Goal: Check status: Check status

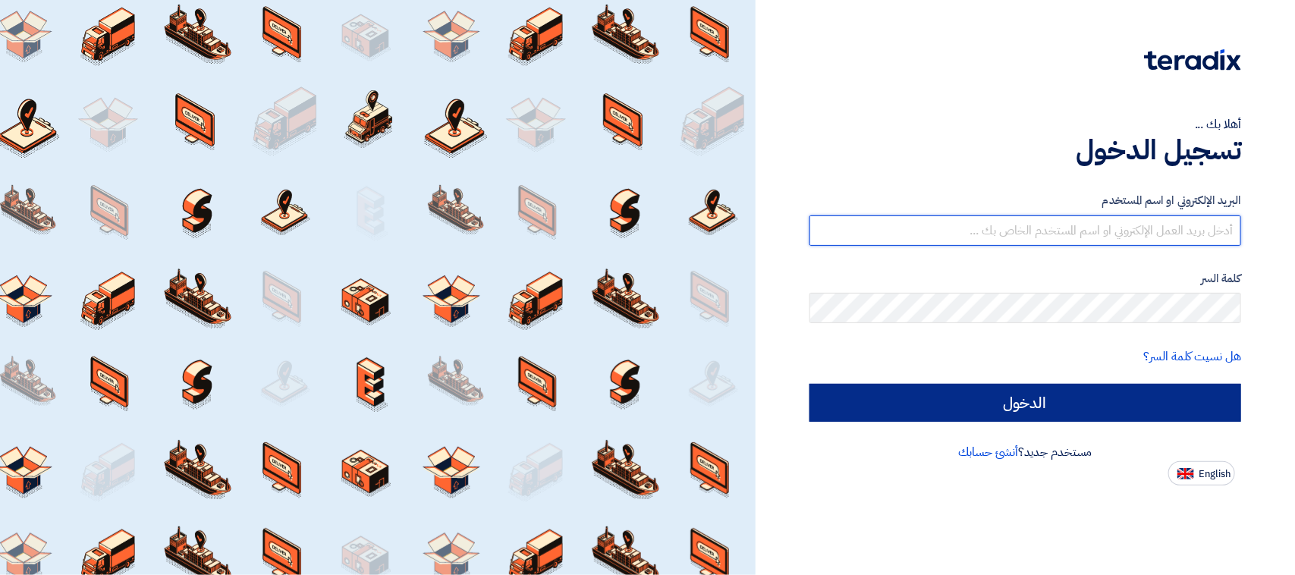
type input "[EMAIL_ADDRESS][DOMAIN_NAME]"
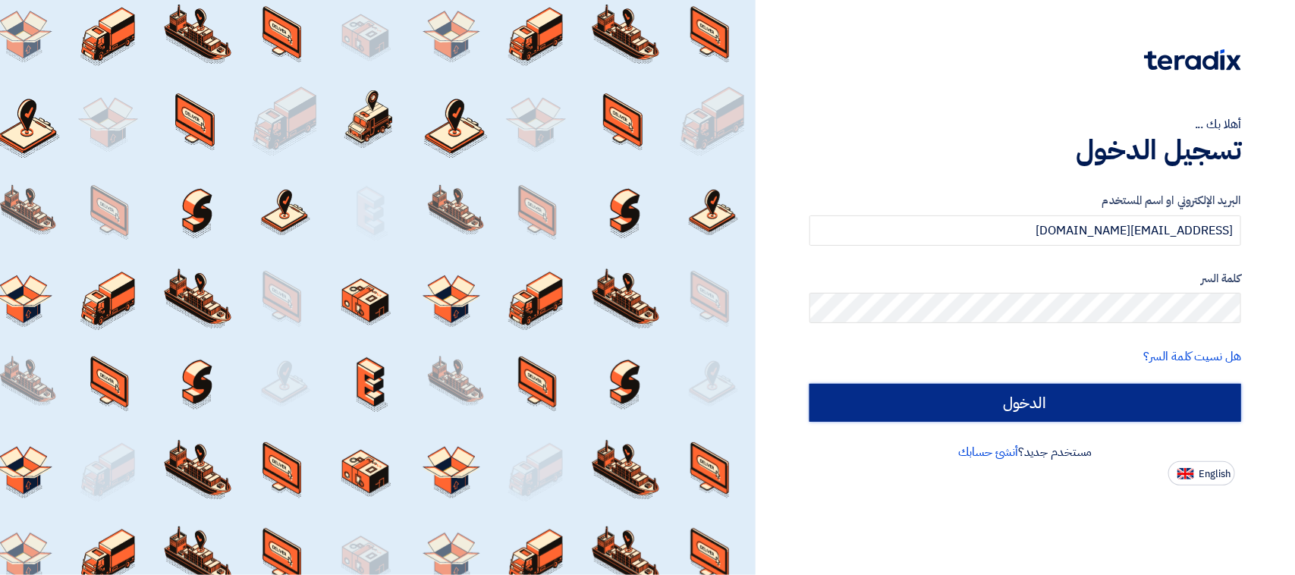
click at [1035, 400] on input "الدخول" at bounding box center [1025, 403] width 432 height 38
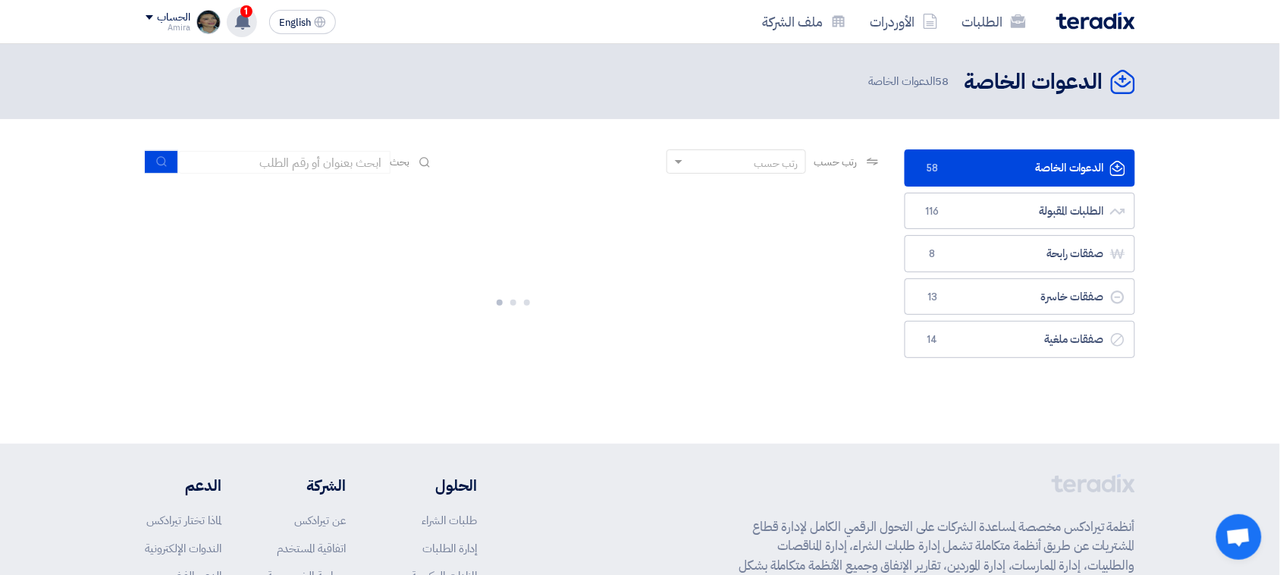
click at [249, 20] on icon at bounding box center [242, 21] width 17 height 17
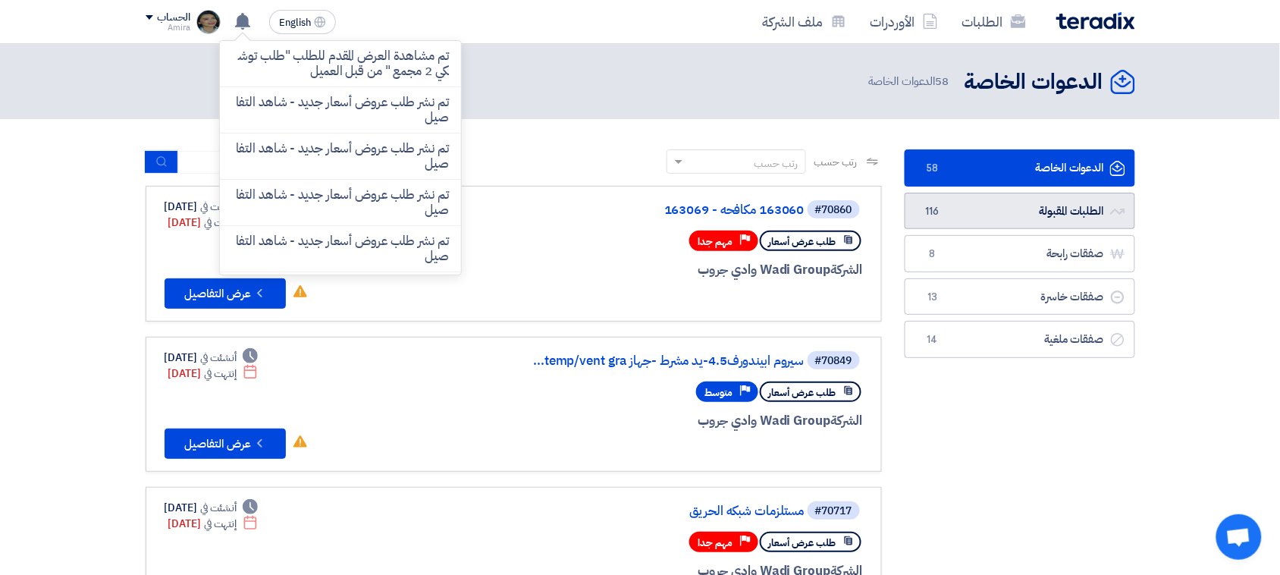
click at [1035, 209] on link "الطلبات المقبولة الطلبات المقبولة 116" at bounding box center [1020, 211] width 231 height 37
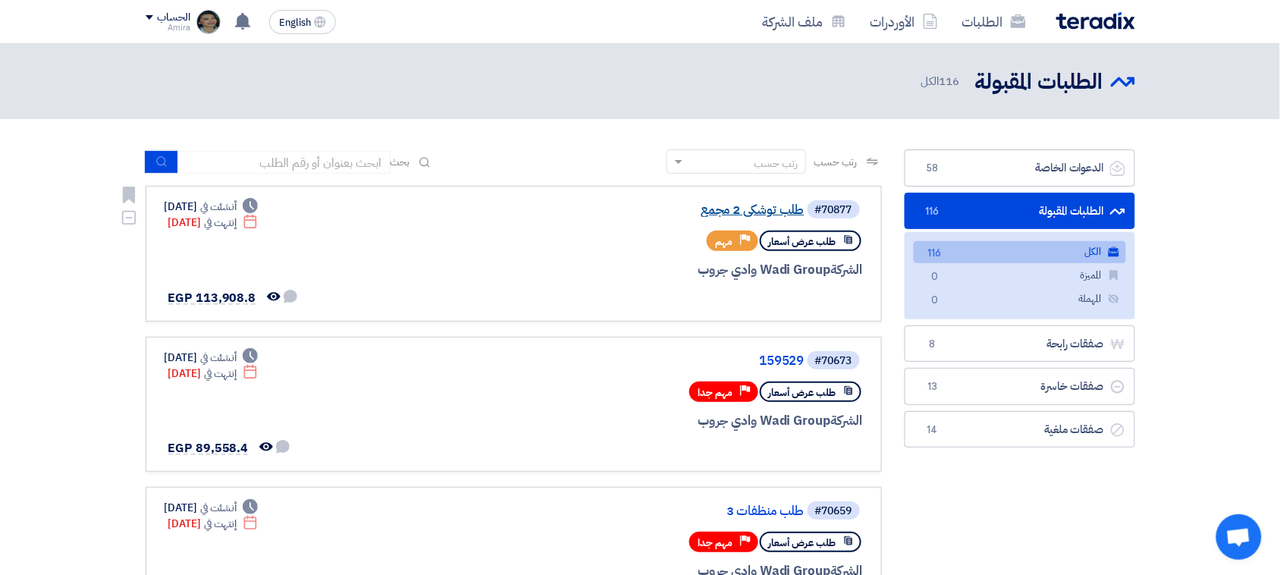
click at [721, 209] on link "طلب توشكي 2 مجمع" at bounding box center [652, 210] width 303 height 14
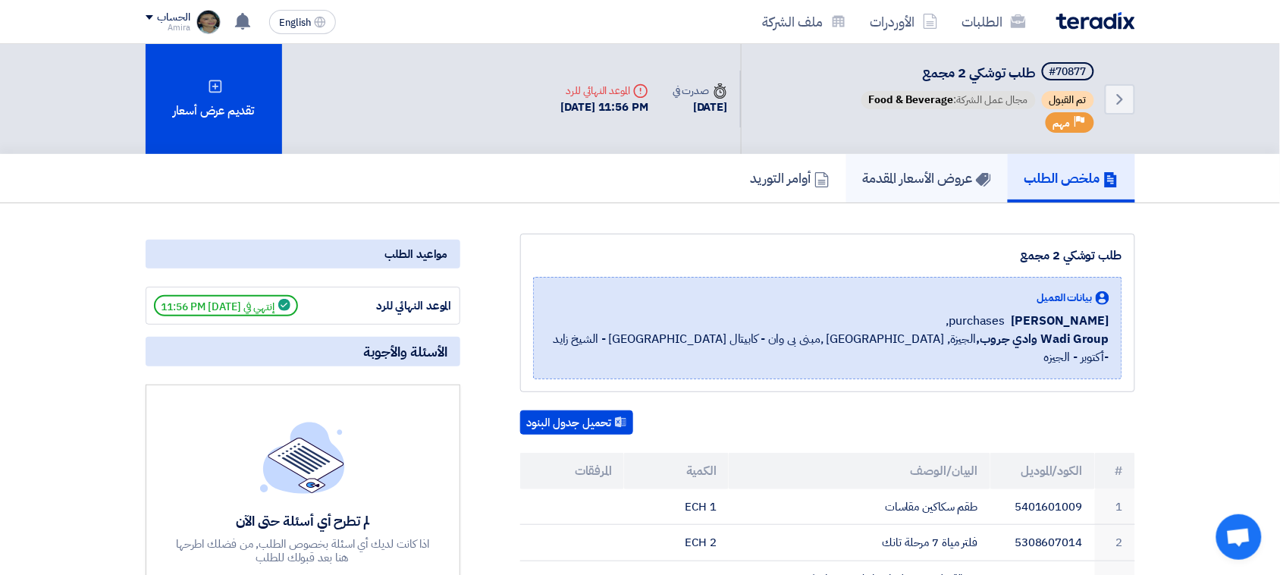
click at [914, 186] on link "عروض الأسعار المقدمة" at bounding box center [927, 178] width 162 height 49
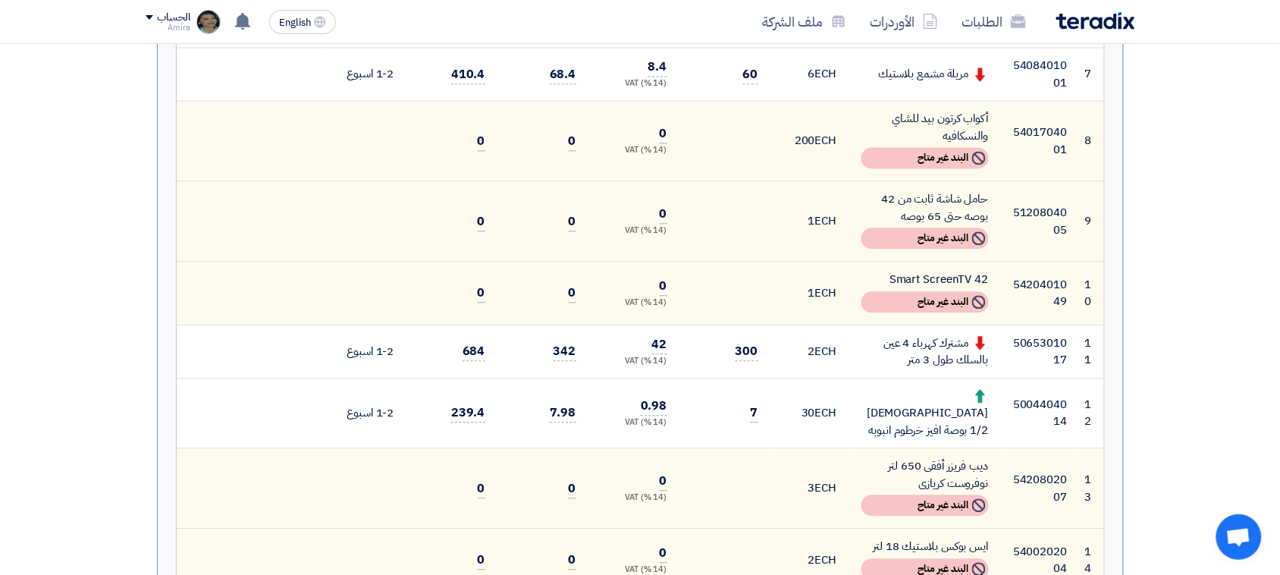
scroll to position [790, 0]
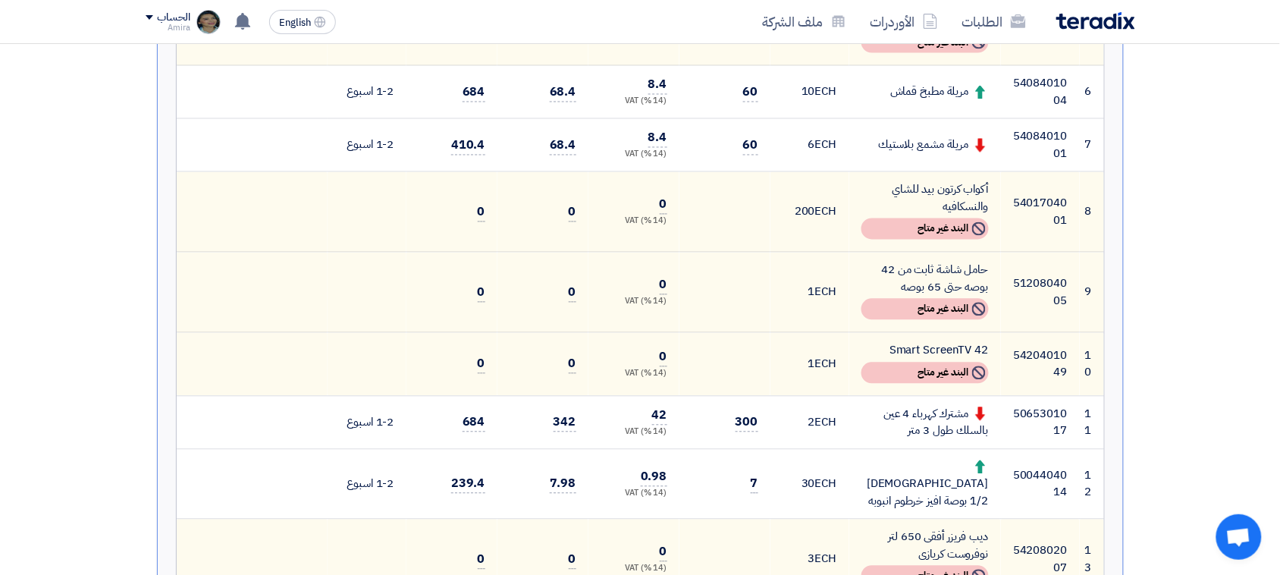
click at [1035, 38] on div "الطلبات الأوردرات ملف الشركة" at bounding box center [839, 22] width 594 height 36
click at [1035, 19] on img at bounding box center [1096, 20] width 79 height 17
